Goal: Information Seeking & Learning: Check status

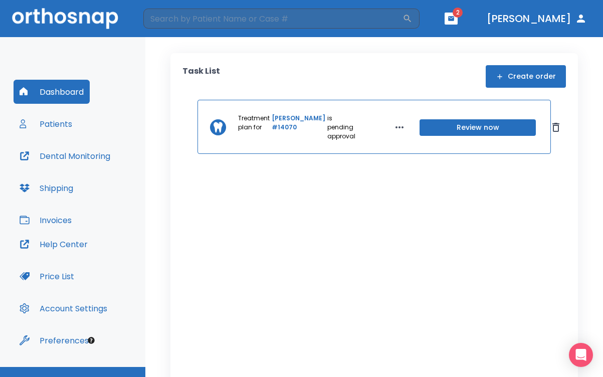
click at [57, 122] on button "Patients" at bounding box center [46, 124] width 65 height 24
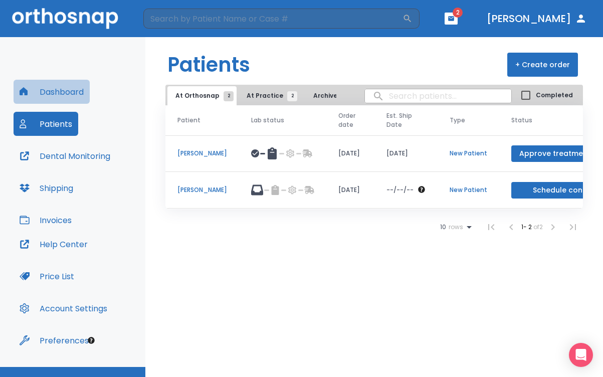
click at [69, 92] on button "Dashboard" at bounding box center [52, 92] width 76 height 24
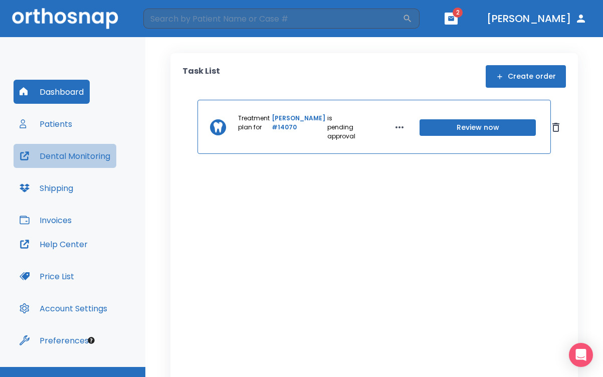
click at [61, 154] on button "Dental Monitoring" at bounding box center [65, 156] width 103 height 24
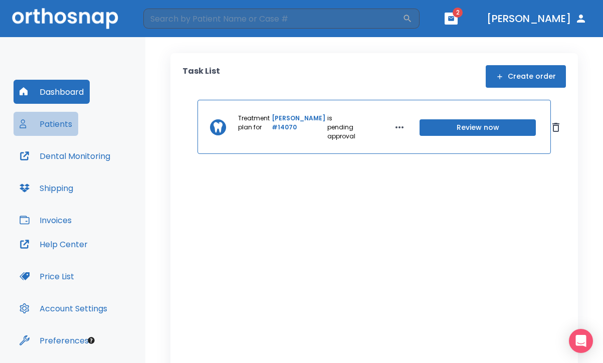
click at [53, 122] on button "Patients" at bounding box center [46, 124] width 65 height 24
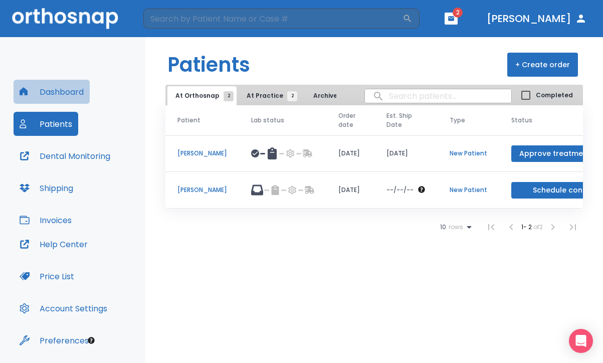
click at [54, 90] on button "Dashboard" at bounding box center [52, 92] width 76 height 24
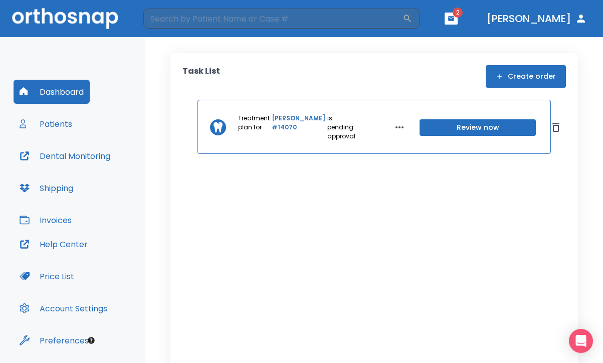
click at [59, 122] on button "Patients" at bounding box center [46, 124] width 65 height 24
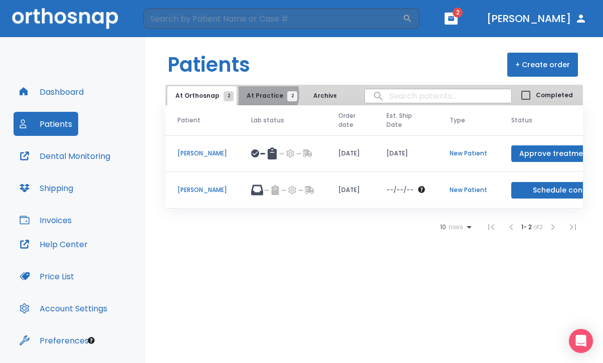
click at [261, 94] on span "At Practice 2" at bounding box center [270, 95] width 46 height 9
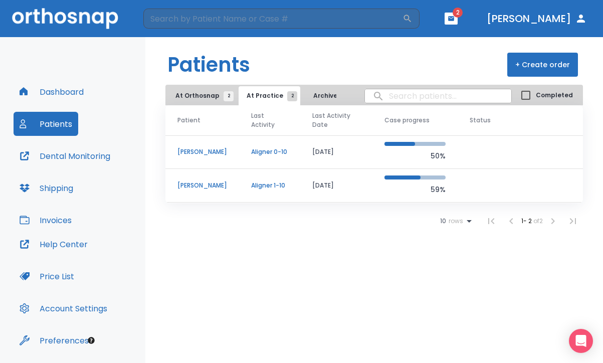
click at [209, 190] on p "[PERSON_NAME]" at bounding box center [202, 185] width 50 height 9
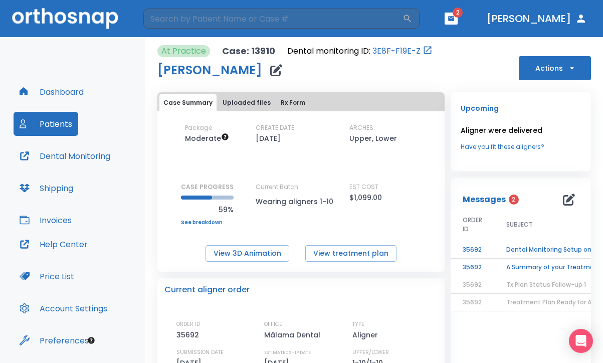
click at [545, 68] on button "Actions" at bounding box center [555, 68] width 72 height 24
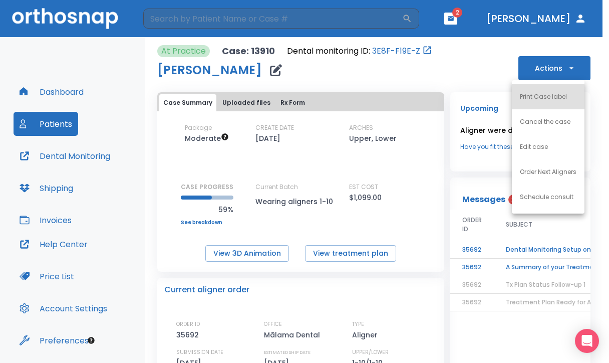
click at [412, 185] on div at bounding box center [304, 181] width 609 height 363
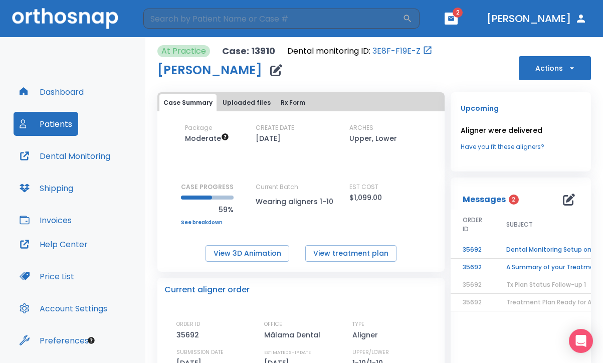
click at [455, 16] on icon "button" at bounding box center [451, 18] width 7 height 7
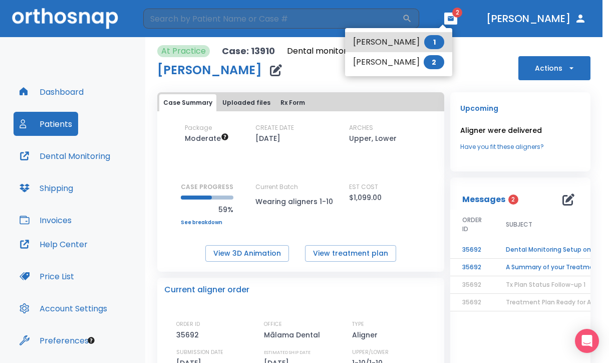
click at [403, 62] on li "[PERSON_NAME] 2" at bounding box center [398, 62] width 107 height 20
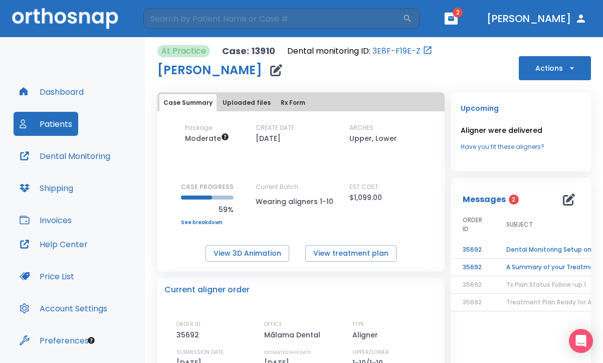
click at [511, 266] on td "A Summary of your Treatment" at bounding box center [556, 268] width 125 height 18
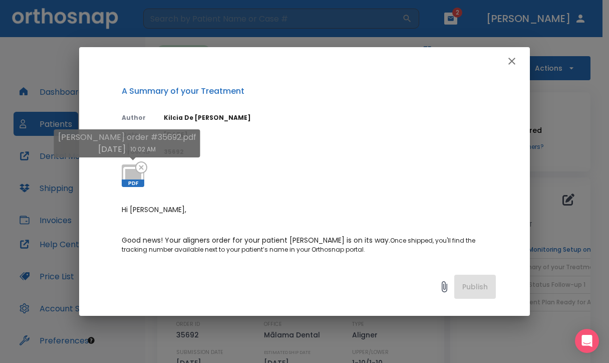
click at [131, 174] on icon at bounding box center [133, 176] width 24 height 24
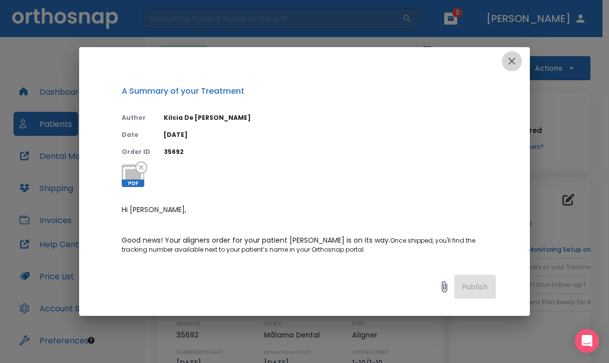
click at [513, 64] on icon "button" at bounding box center [512, 61] width 12 height 12
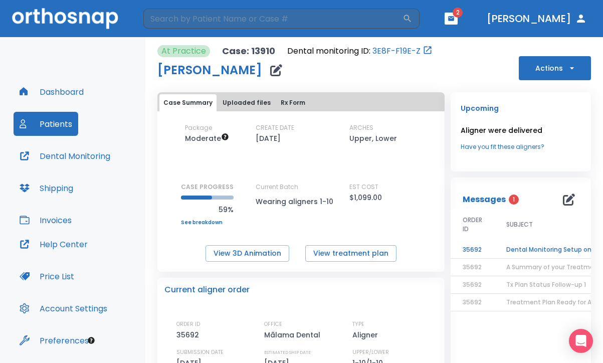
click at [531, 249] on td "Dental Monitoring Setup on The Delivery Day" at bounding box center [556, 250] width 125 height 18
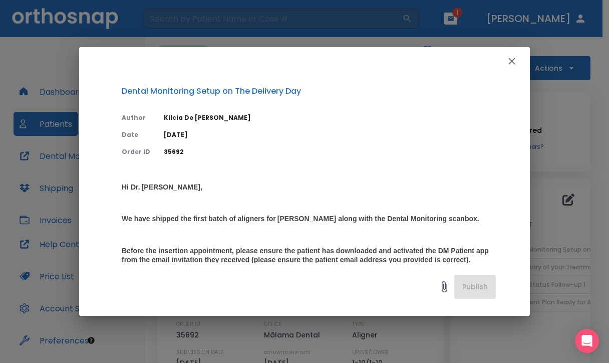
click at [399, 278] on div at bounding box center [288, 287] width 333 height 20
click at [510, 59] on icon "button" at bounding box center [512, 61] width 7 height 7
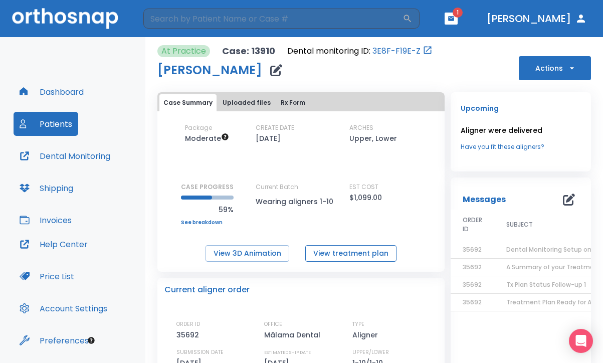
click at [316, 252] on button "View treatment plan" at bounding box center [350, 253] width 91 height 17
click at [455, 16] on icon "button" at bounding box center [451, 18] width 7 height 7
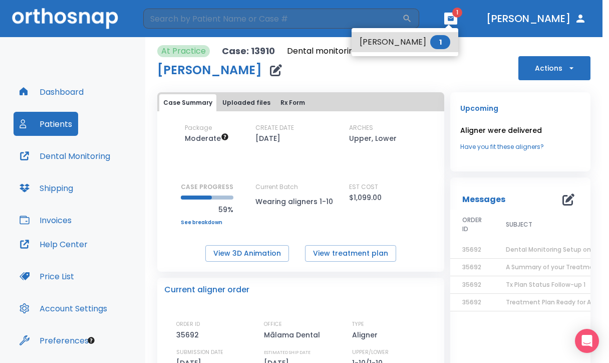
click at [398, 42] on li "[PERSON_NAME] 1" at bounding box center [405, 42] width 107 height 20
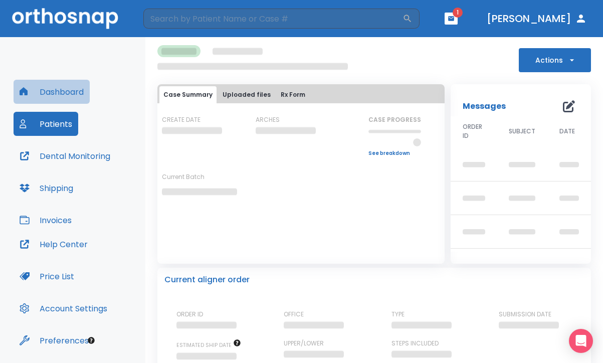
click at [47, 89] on button "Dashboard" at bounding box center [52, 92] width 76 height 24
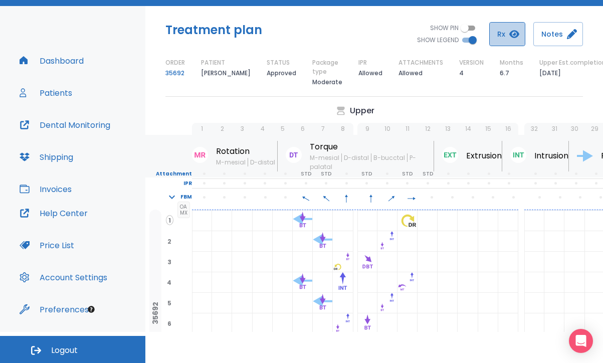
click at [513, 34] on icon "button" at bounding box center [514, 34] width 10 height 8
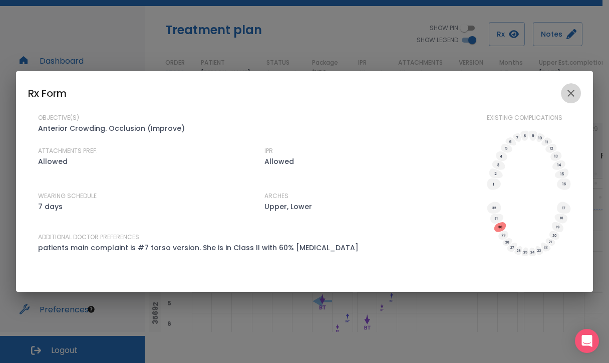
click at [572, 93] on icon "close" at bounding box center [571, 93] width 7 height 7
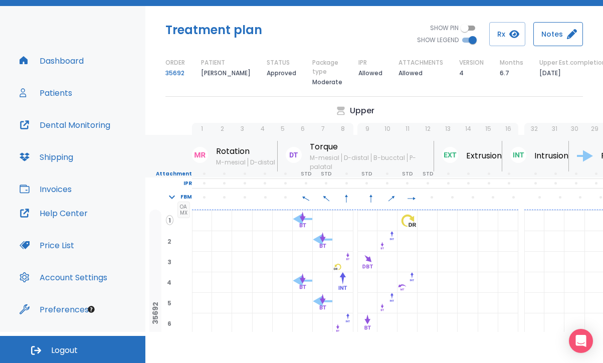
scroll to position [31, 0]
click at [564, 30] on button "Notes" at bounding box center [558, 34] width 50 height 24
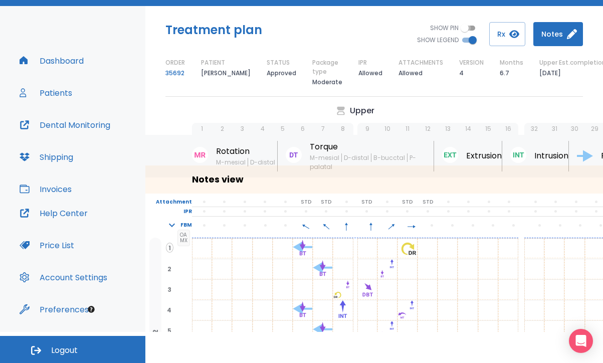
click at [473, 28] on input "SHOW PIN" at bounding box center [465, 28] width 36 height 12
click at [470, 25] on input "SHOW PIN" at bounding box center [473, 28] width 36 height 12
checkbox input "false"
click at [91, 124] on button "Dental Monitoring" at bounding box center [65, 125] width 103 height 24
